Goal: Navigation & Orientation: Find specific page/section

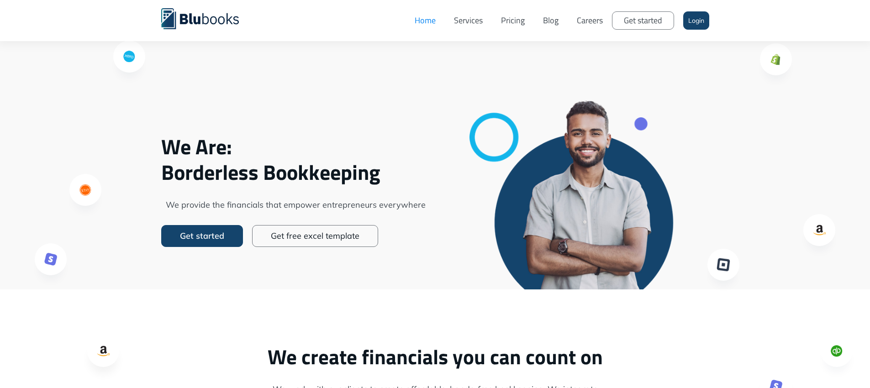
click at [583, 20] on link "Careers" at bounding box center [589, 20] width 44 height 27
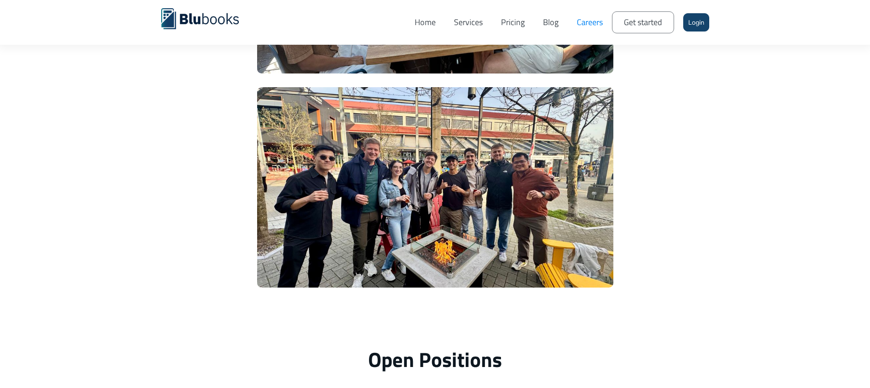
scroll to position [1943, 0]
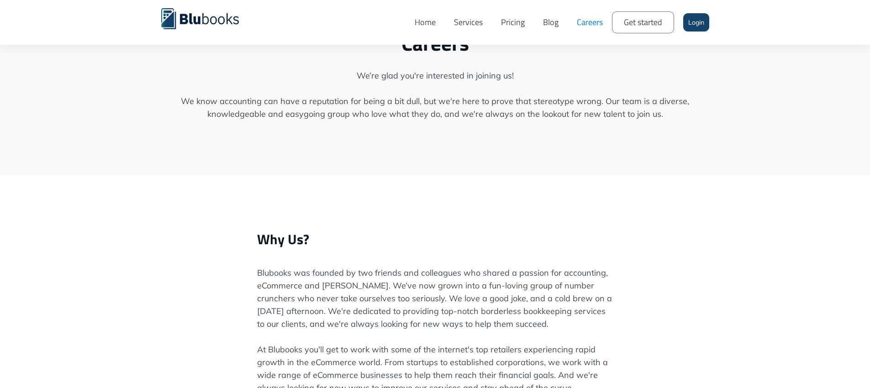
scroll to position [31, 0]
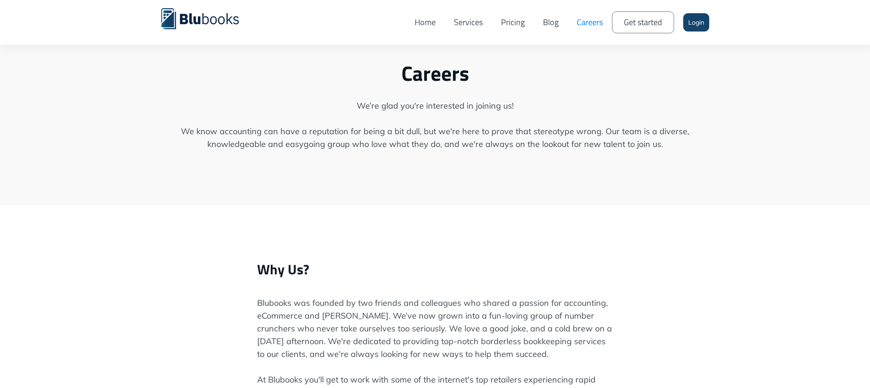
click at [553, 22] on link "Blog" at bounding box center [551, 22] width 34 height 31
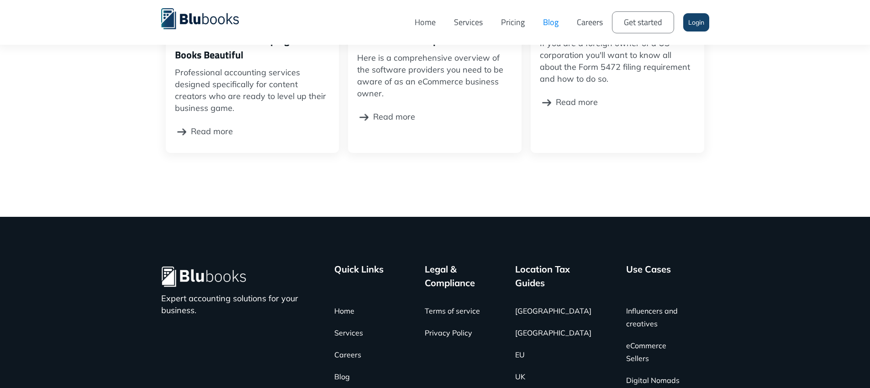
scroll to position [39, 0]
